Goal: Register for event/course

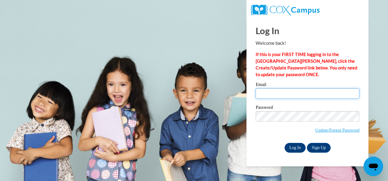
type input "jonuzo@kippatl.org"
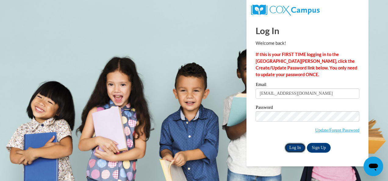
click at [295, 148] on input "Log In" at bounding box center [295, 148] width 21 height 10
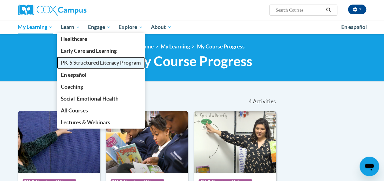
click at [77, 61] on span "PK-5 Structured Literacy Program" at bounding box center [101, 63] width 80 height 6
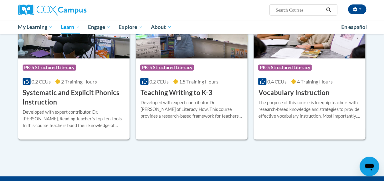
scroll to position [704, 0]
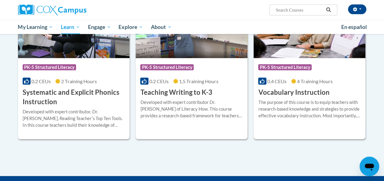
click at [289, 58] on div "Course Category: PK-5 Structured Literacy 0.4 CEUs 4 Training Hours COURSE Voca…" at bounding box center [309, 77] width 112 height 39
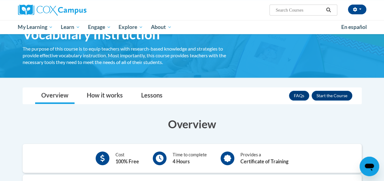
scroll to position [37, 0]
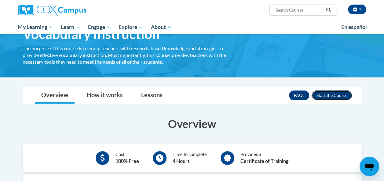
click at [337, 97] on button "Enroll" at bounding box center [331, 96] width 41 height 10
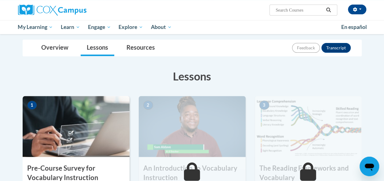
scroll to position [63, 0]
click at [69, 137] on img at bounding box center [76, 126] width 107 height 61
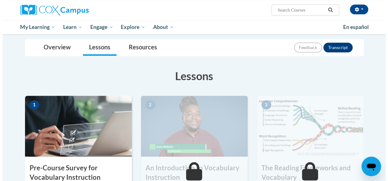
scroll to position [112, 0]
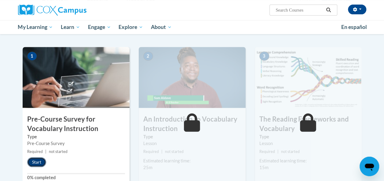
click at [38, 165] on button "Start" at bounding box center [36, 162] width 19 height 10
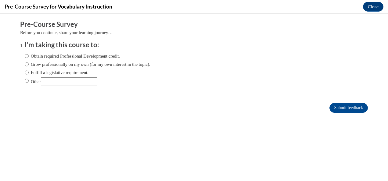
scroll to position [0, 0]
click at [25, 57] on input "Obtain required Professional Development credit." at bounding box center [27, 56] width 4 height 7
radio input "true"
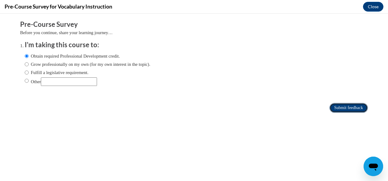
click at [346, 105] on input "Submit feedback" at bounding box center [349, 108] width 38 height 10
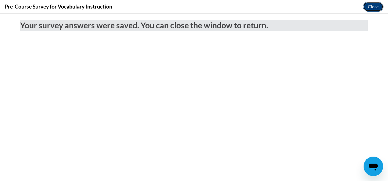
click at [373, 5] on button "Close" at bounding box center [373, 7] width 20 height 10
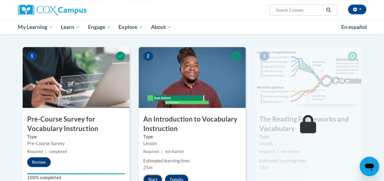
click at [154, 178] on button "Start" at bounding box center [152, 180] width 19 height 10
